Goal: Information Seeking & Learning: Learn about a topic

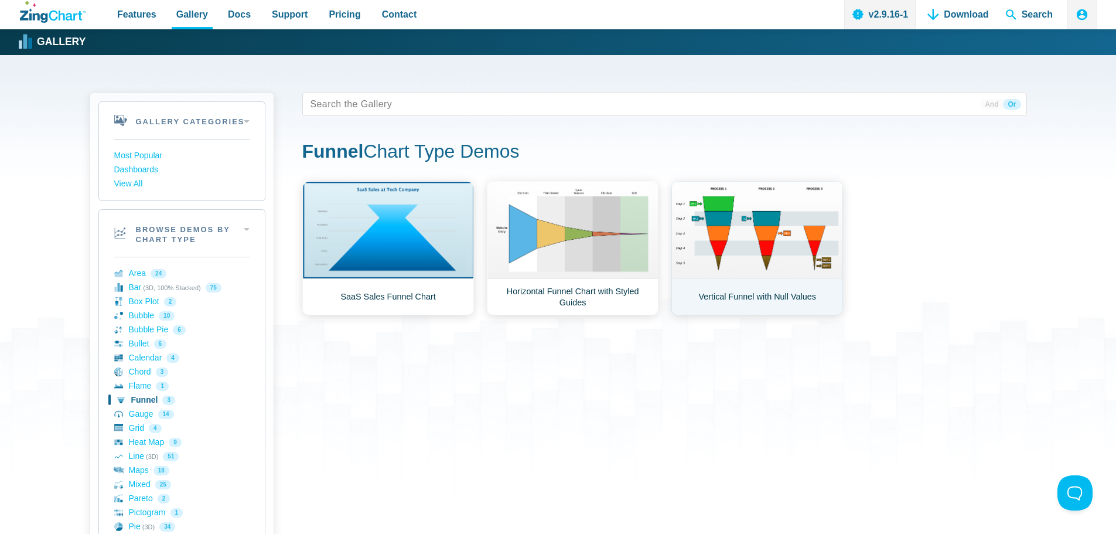
click at [731, 299] on link "Vertical Funnel with Null Values" at bounding box center [758, 248] width 172 height 134
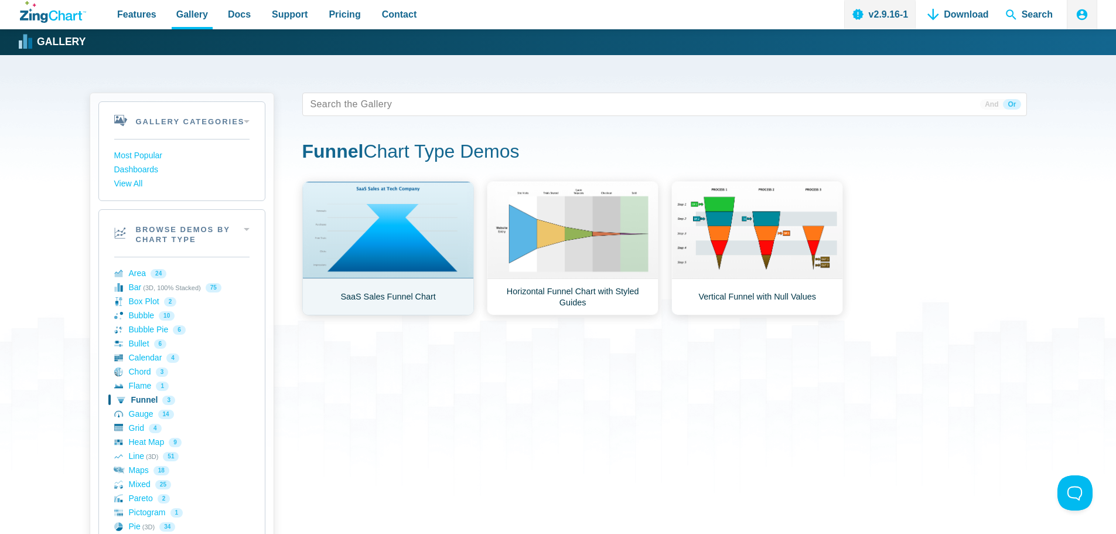
click at [384, 295] on link "SaaS Sales Funnel Chart" at bounding box center [388, 248] width 172 height 134
click at [127, 400] on link "Funnel 3" at bounding box center [181, 400] width 135 height 14
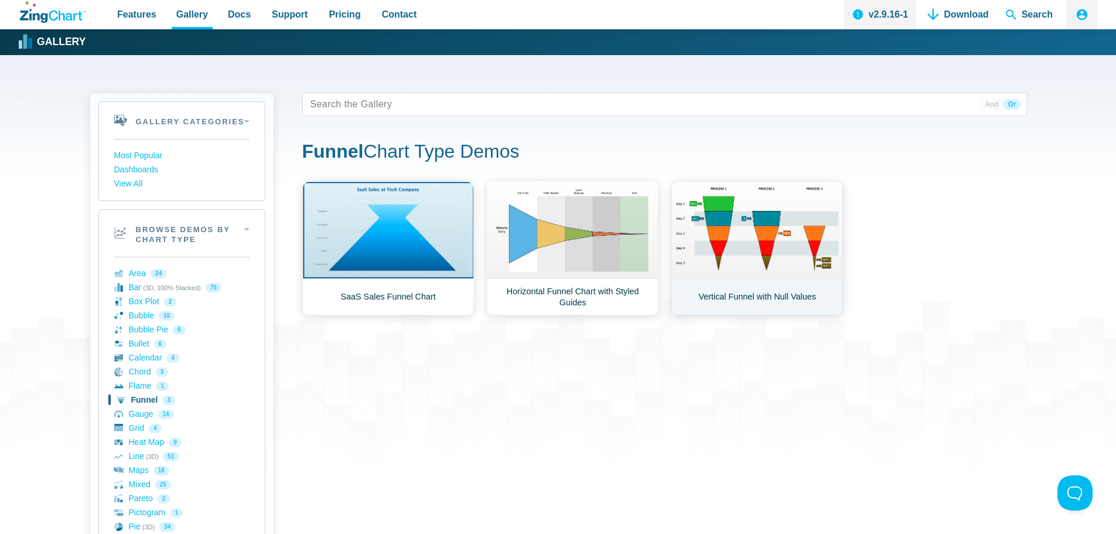
click at [712, 292] on link "Vertical Funnel with Null Values" at bounding box center [758, 248] width 172 height 134
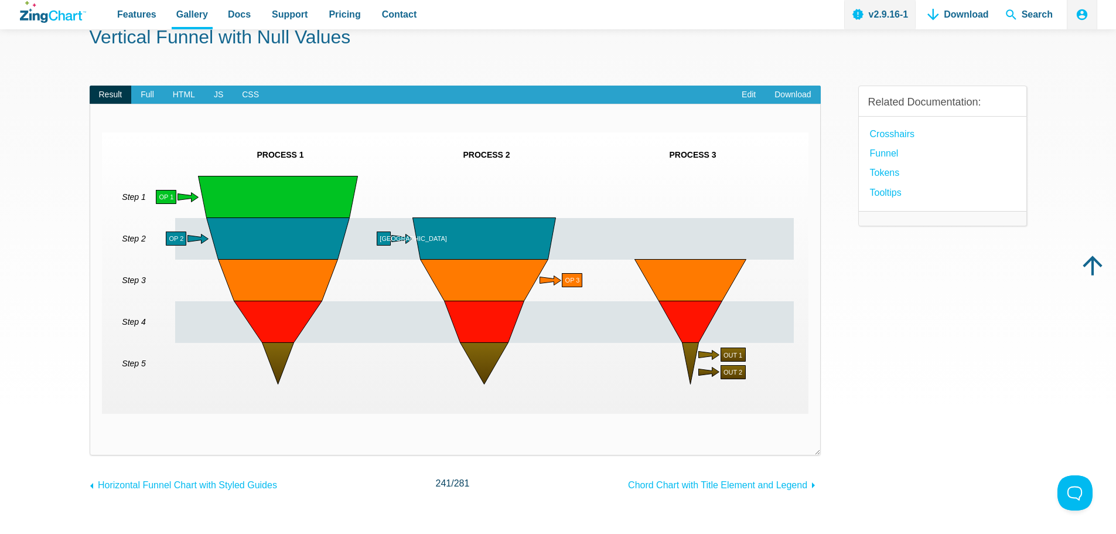
scroll to position [59, 0]
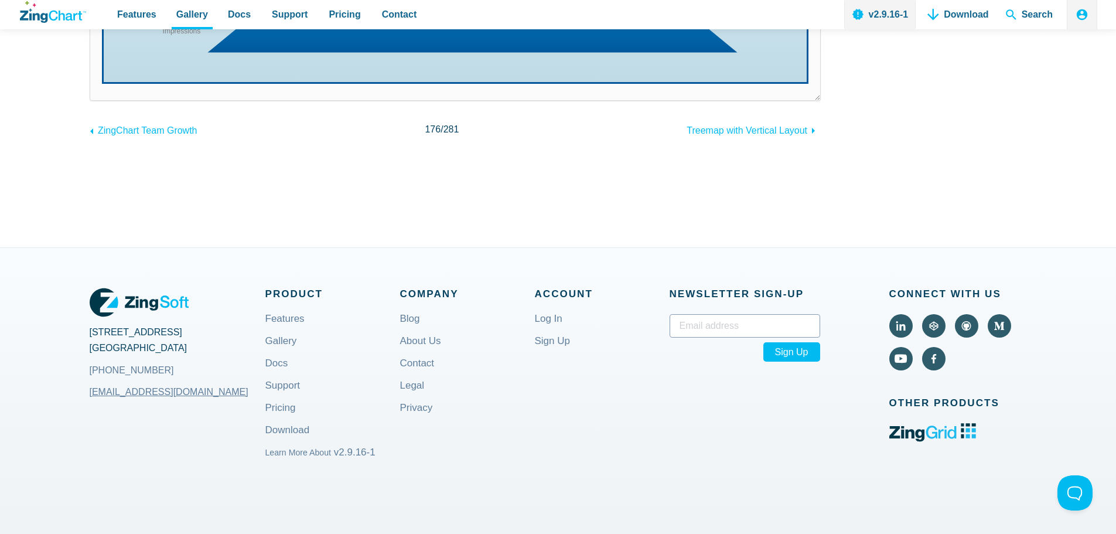
scroll to position [352, 0]
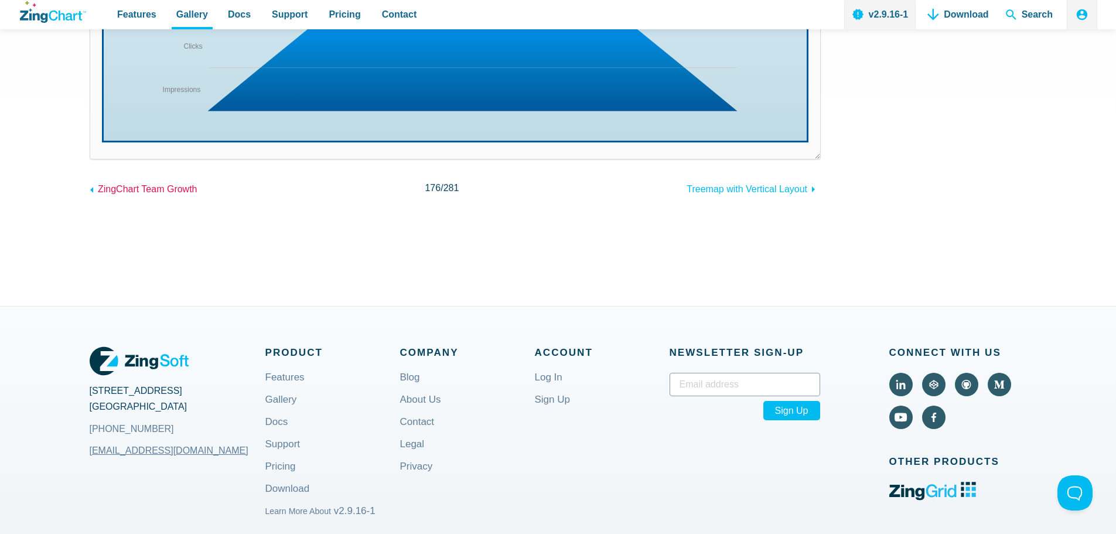
click at [175, 191] on span "ZingChart Team Growth" at bounding box center [148, 189] width 100 height 10
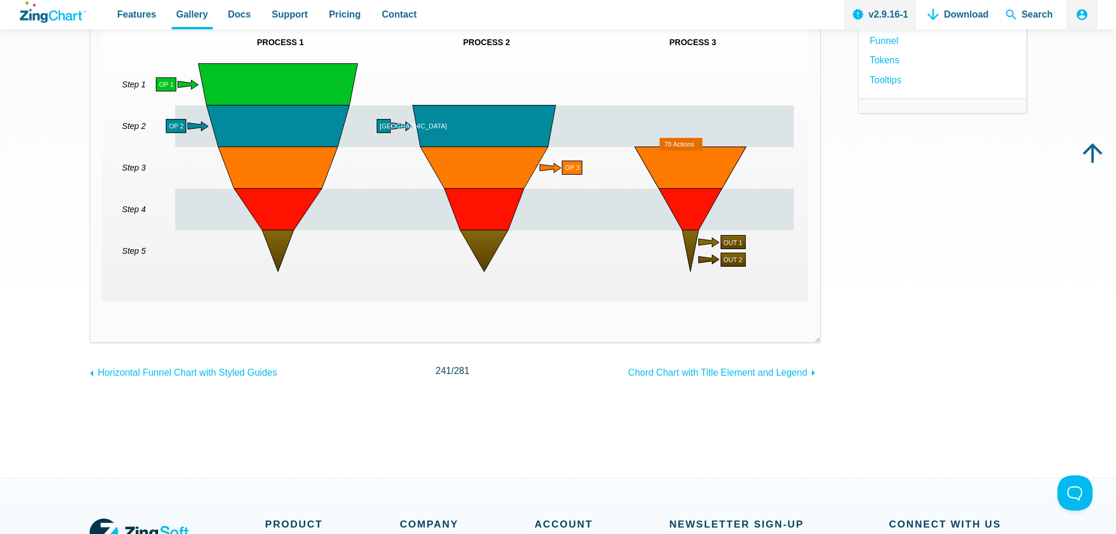
scroll to position [59, 0]
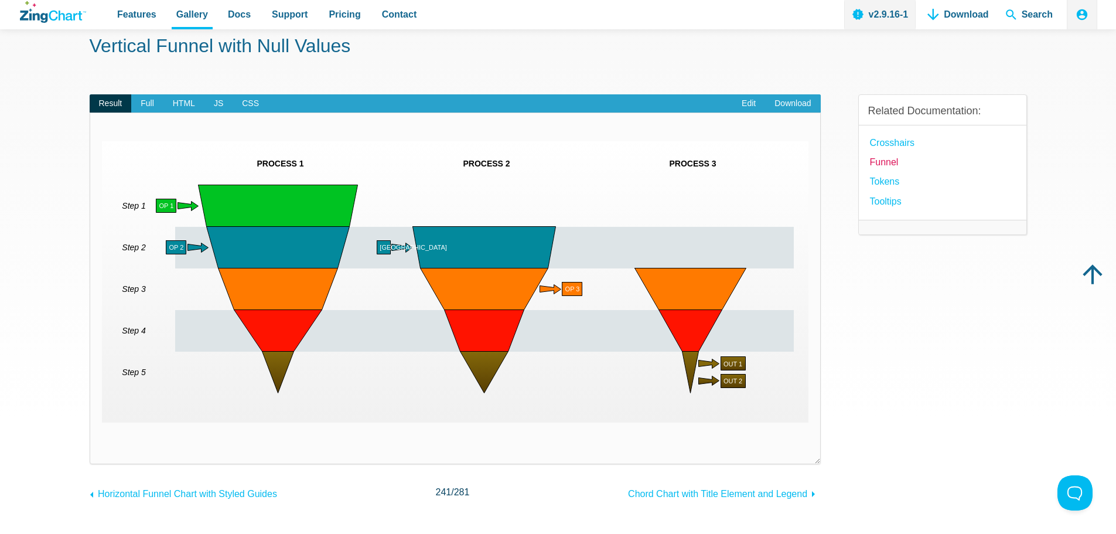
click at [885, 158] on link "Funnel" at bounding box center [884, 162] width 29 height 16
